Goal: Task Accomplishment & Management: Use online tool/utility

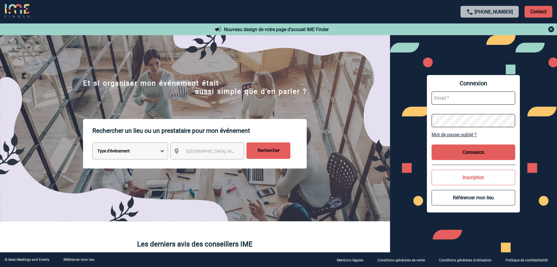
type input "vboeringer@ime-groupe.com"
click at [455, 152] on button "Connexion" at bounding box center [474, 152] width 84 height 16
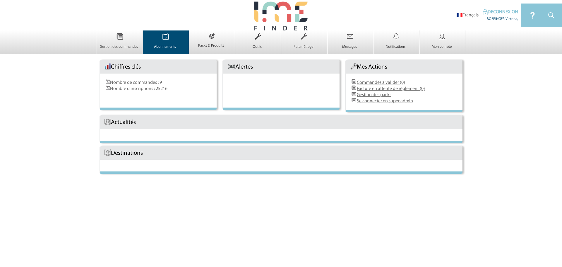
click at [160, 43] on link "Abonnements 0" at bounding box center [166, 44] width 46 height 10
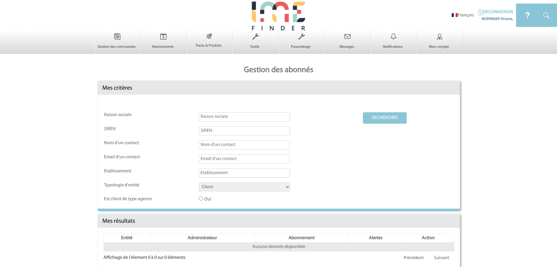
click at [224, 189] on select "Client Fournisseur Agence Promoteur Genius Backoffice" at bounding box center [244, 186] width 91 height 9
select select "AGENCE"
click at [199, 183] on select "Client Fournisseur Agence Promoteur Genius Backoffice" at bounding box center [244, 186] width 91 height 9
click at [382, 115] on button "RECHERCHER" at bounding box center [385, 117] width 44 height 11
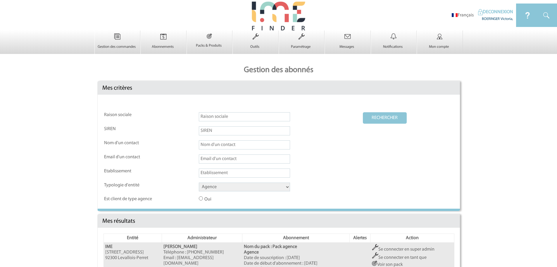
click at [391, 246] on td "Se connecter en super admin Se connecter en tant que Voir son pack Suspendre l'…" at bounding box center [413, 268] width 84 height 52
click at [389, 251] on link "Se connecter en super admin" at bounding box center [403, 249] width 63 height 5
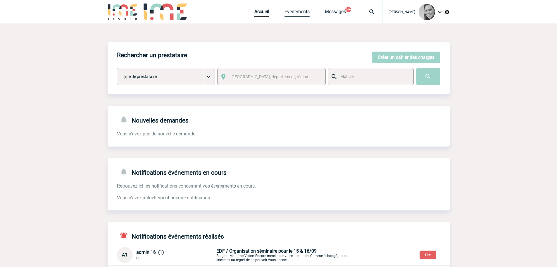
click at [288, 13] on link "Evénements" at bounding box center [297, 13] width 25 height 8
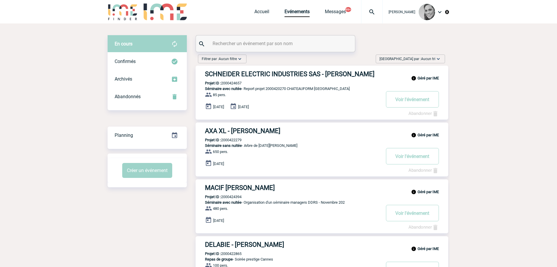
click at [237, 44] on input "text" at bounding box center [276, 43] width 130 height 8
type input "m"
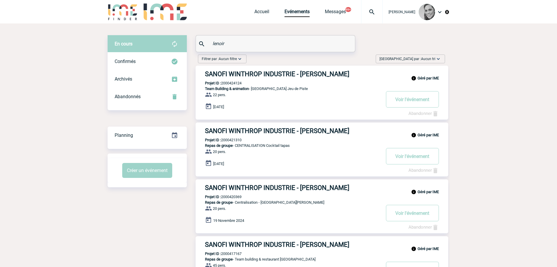
drag, startPoint x: 240, startPoint y: 41, endPoint x: 183, endPoint y: 43, distance: 57.7
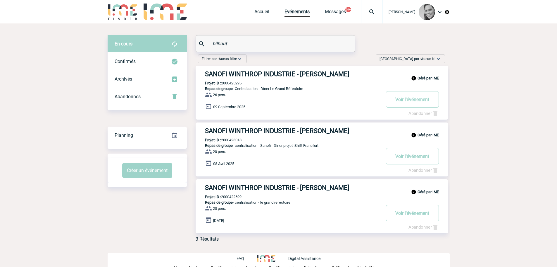
drag, startPoint x: 237, startPoint y: 43, endPoint x: 191, endPoint y: 44, distance: 45.7
click at [191, 44] on div "En cours En cours Confirmés Archivés Abandonnés En cours Confirmés Archivés Aba…" at bounding box center [279, 140] width 342 height 211
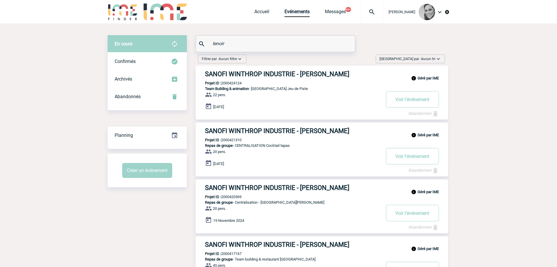
drag, startPoint x: 230, startPoint y: 43, endPoint x: 189, endPoint y: 45, distance: 40.5
paste input "Mouloudj"
type input "Mouloudj"
